Goal: Task Accomplishment & Management: Use online tool/utility

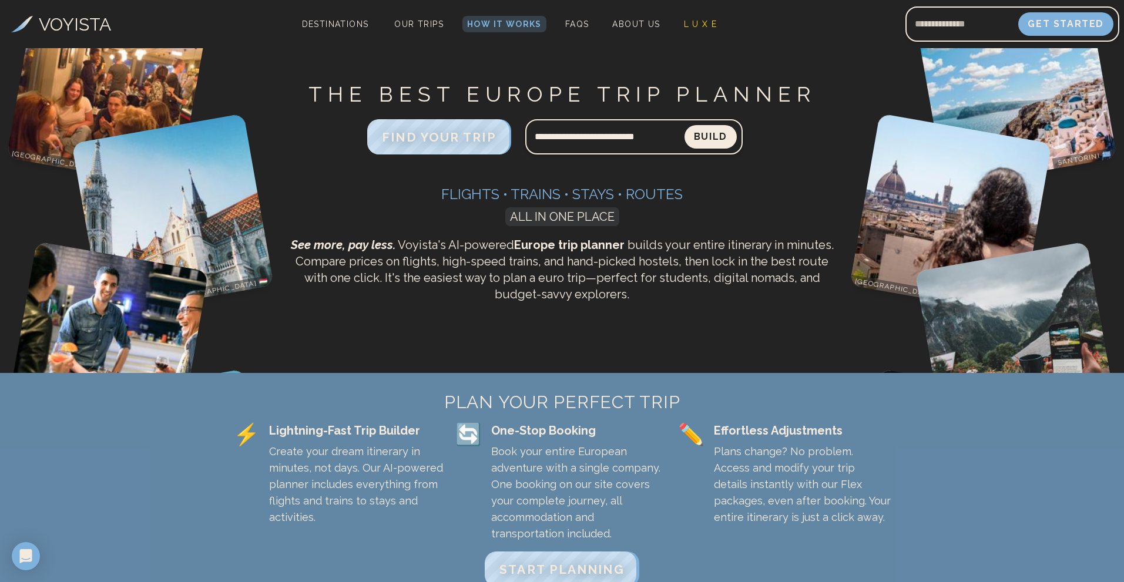
type input "**********"
click at [685, 125] on button "Build" at bounding box center [711, 137] width 52 height 24
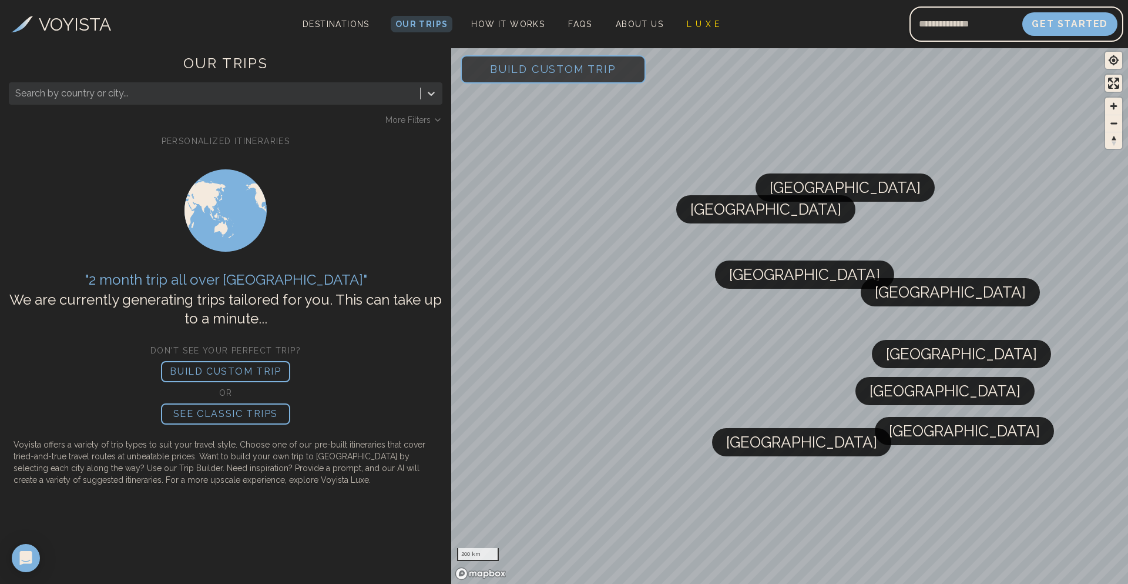
click at [222, 373] on p "BUILD CUSTOM TRIP" at bounding box center [225, 371] width 129 height 21
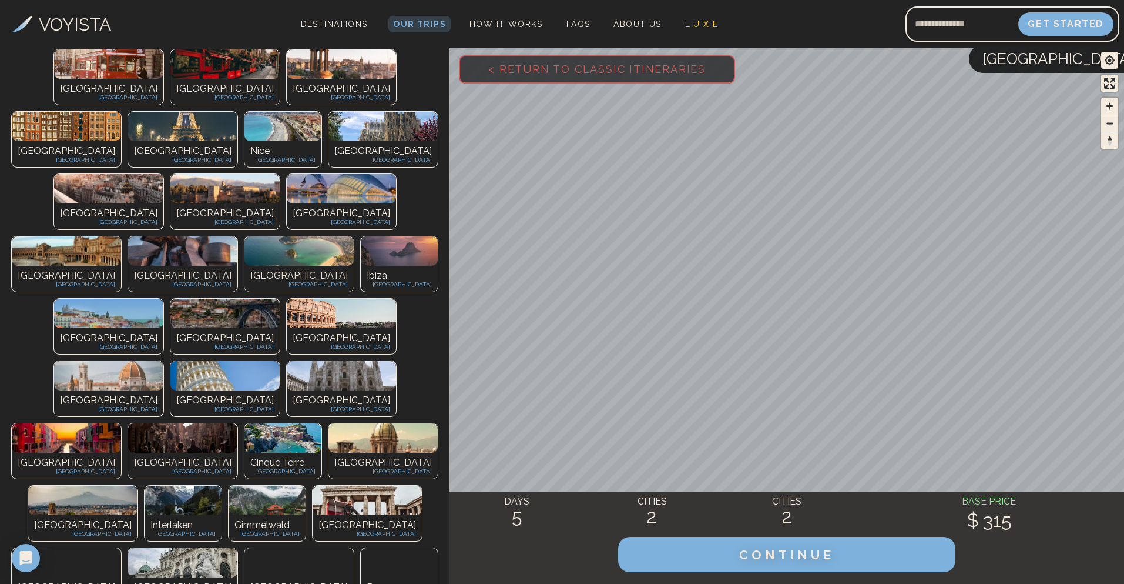
scroll to position [228, 0]
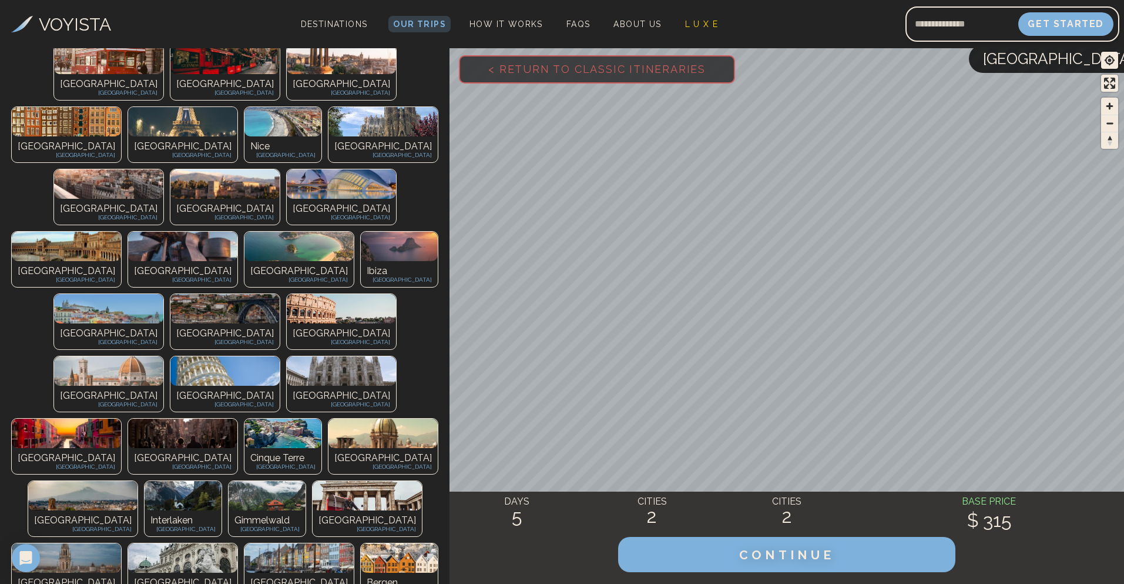
click at [237, 543] on img at bounding box center [182, 557] width 109 height 29
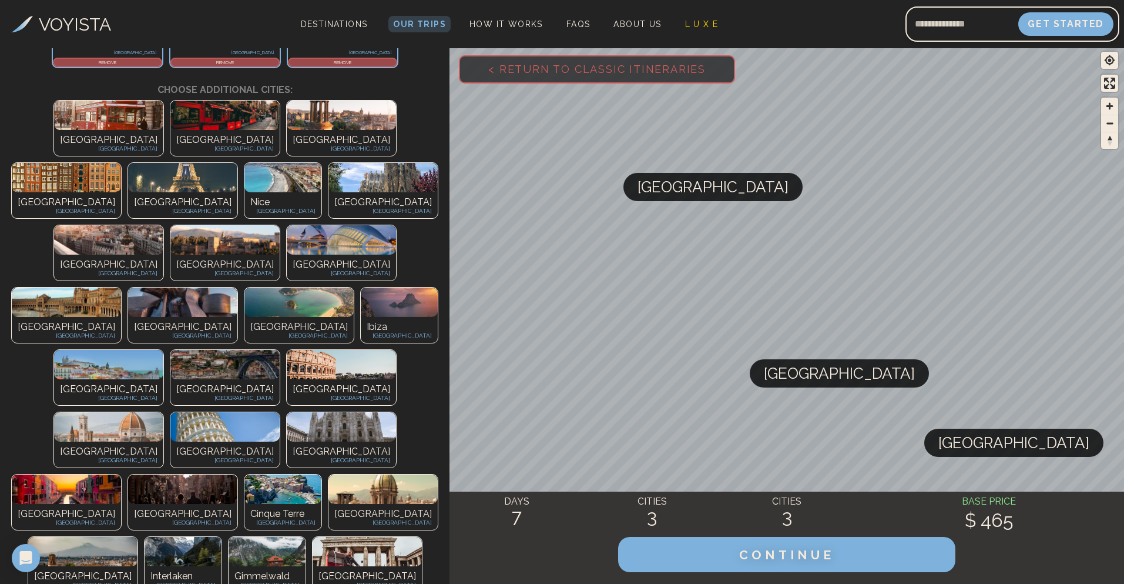
scroll to position [169, 0]
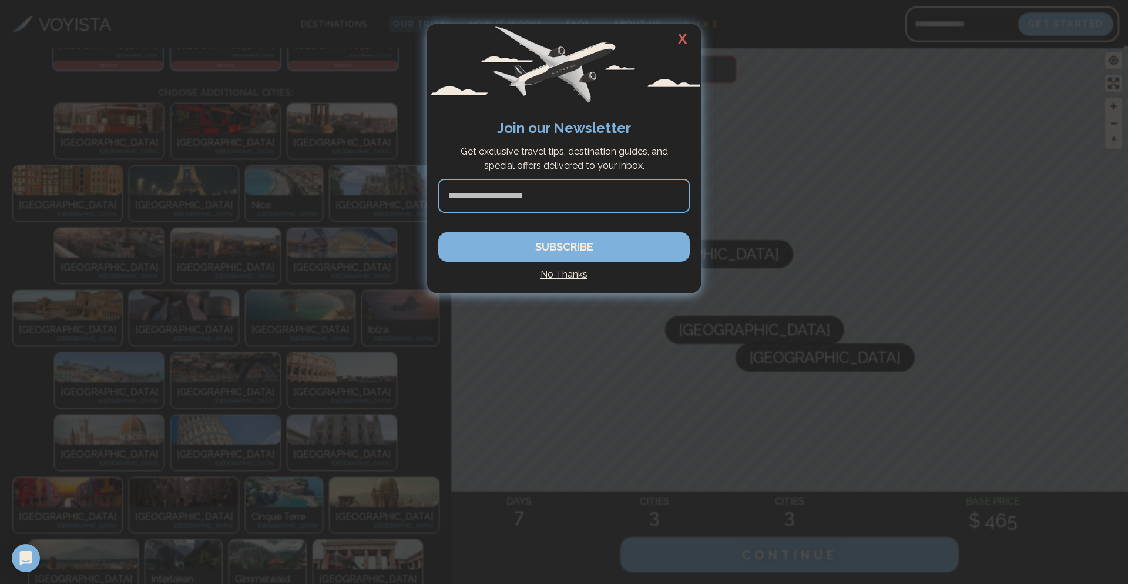
click at [688, 35] on h2 "X" at bounding box center [683, 39] width 38 height 31
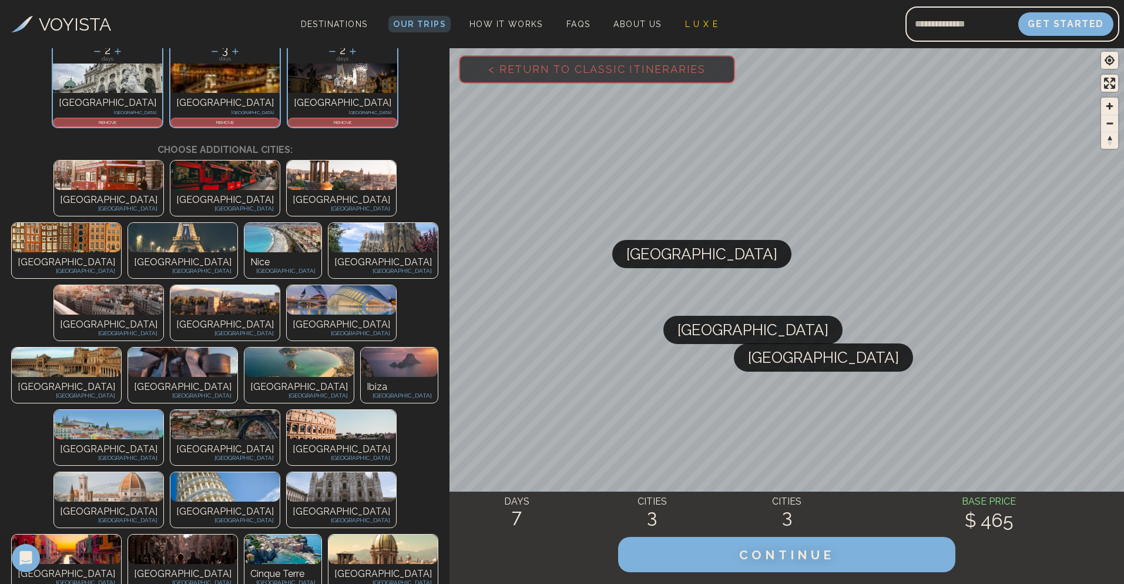
scroll to position [110, 0]
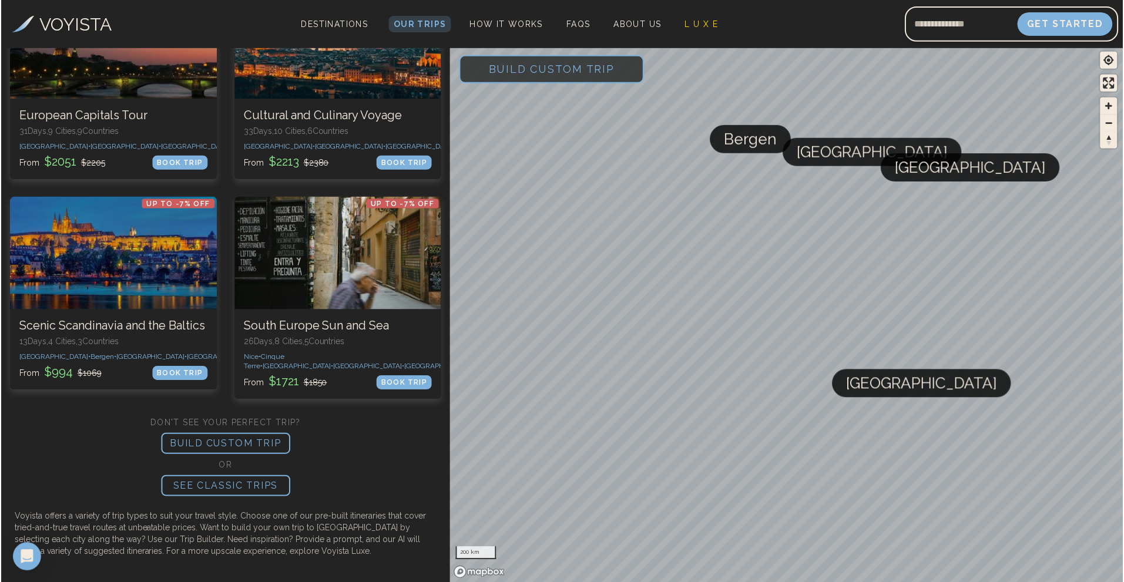
scroll to position [0, 0]
